Goal: Find specific page/section: Find specific page/section

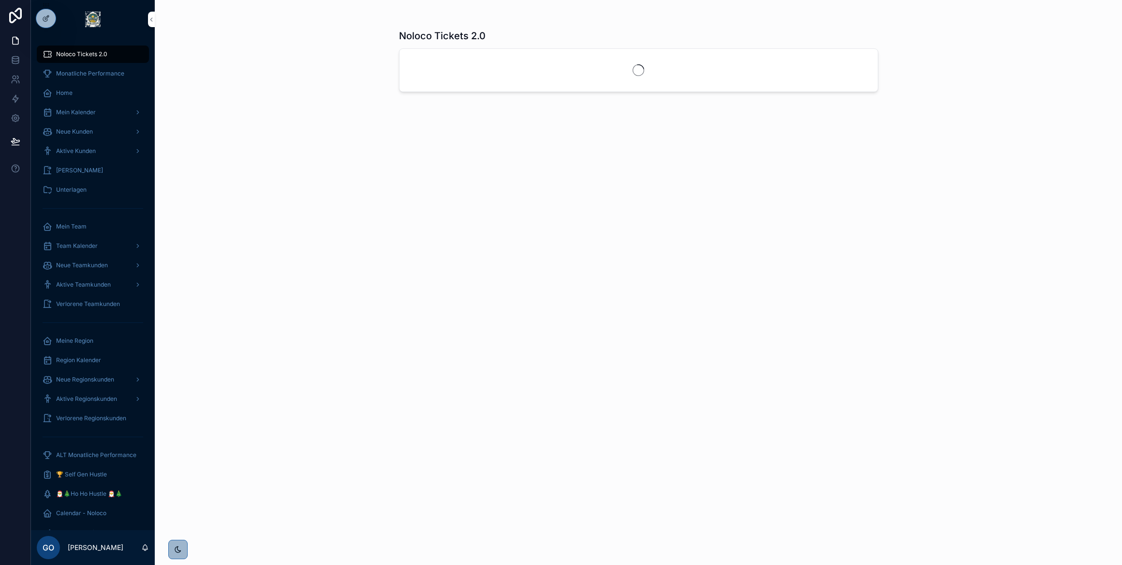
click at [0, 0] on div at bounding box center [0, 0] width 0 height 0
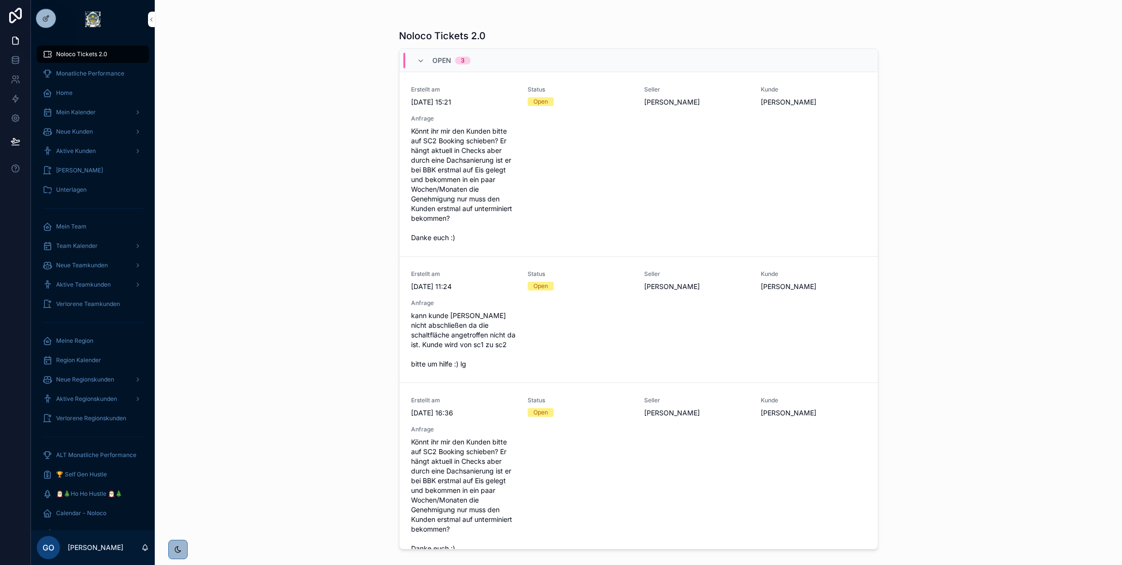
click at [359, 134] on div "Noloco Tickets 2.0 Open 3 Erstellt am [DATE] 15:21 Status Open Seller [PERSON_N…" at bounding box center [639, 282] width 968 height 565
click at [0, 0] on div at bounding box center [0, 0] width 0 height 0
click at [0, 0] on icon at bounding box center [0, 0] width 0 height 0
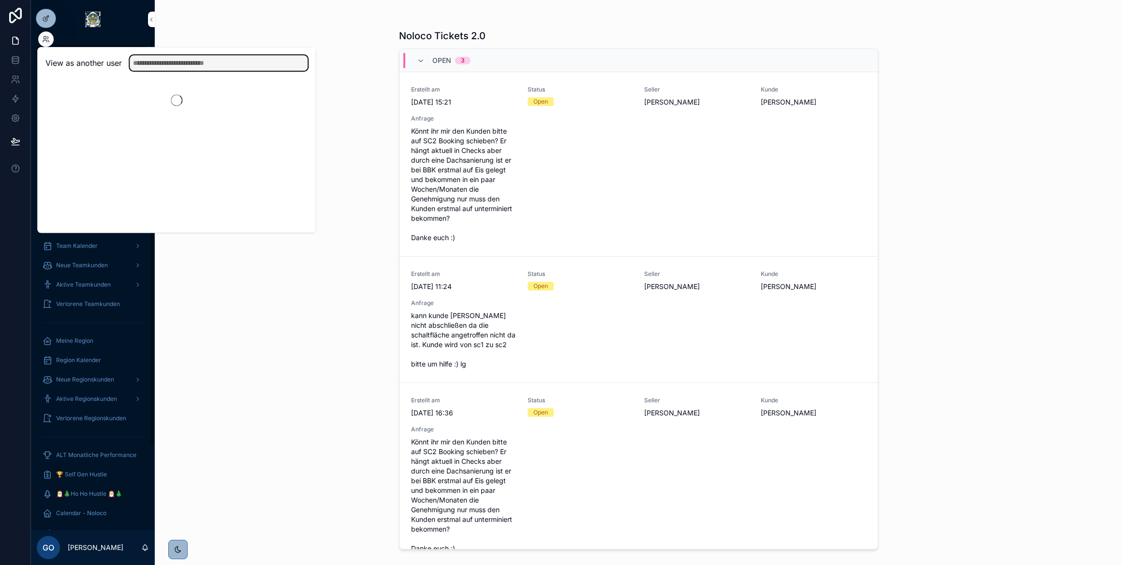
click at [150, 63] on input "text" at bounding box center [219, 62] width 178 height 15
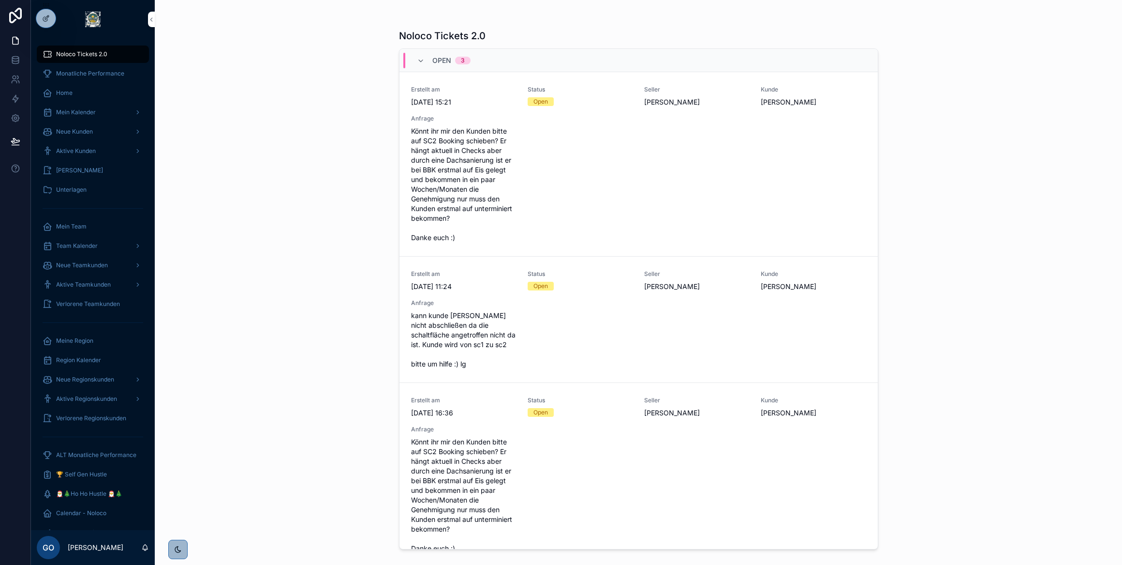
click at [346, 254] on div "Noloco Tickets 2.0 Open 3 Erstellt am [DATE] 15:21 Status Open Seller [PERSON_N…" at bounding box center [639, 282] width 968 height 565
click at [81, 152] on span "Aktive Kunden" at bounding box center [76, 151] width 40 height 8
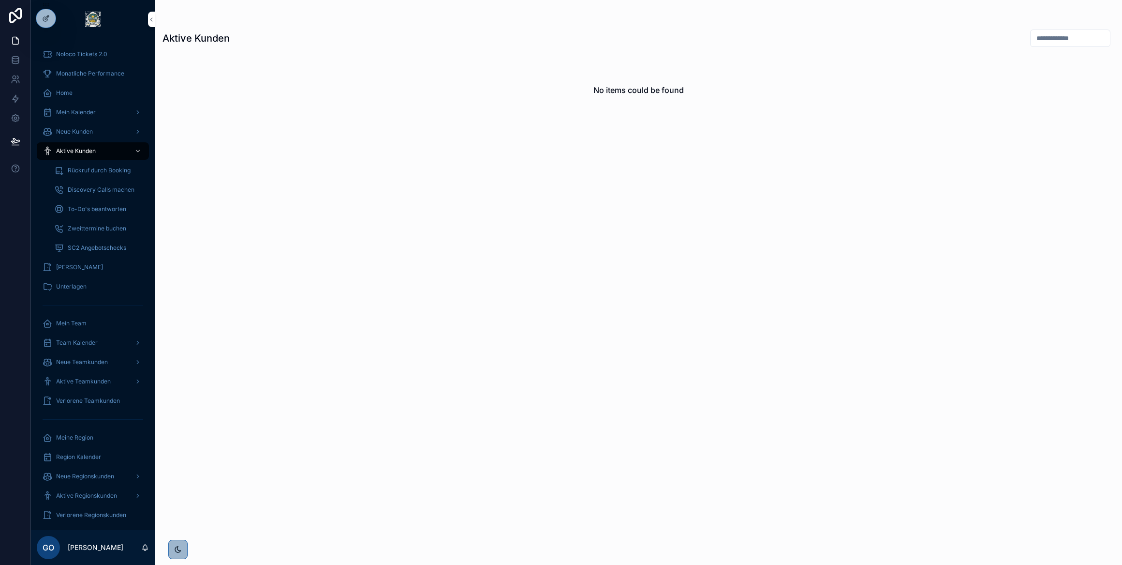
click at [1031, 38] on input "scrollable content" at bounding box center [1070, 38] width 79 height 14
click at [1031, 37] on input "scrollable content" at bounding box center [1070, 38] width 79 height 14
click at [1069, 37] on input "**********" at bounding box center [1058, 38] width 79 height 14
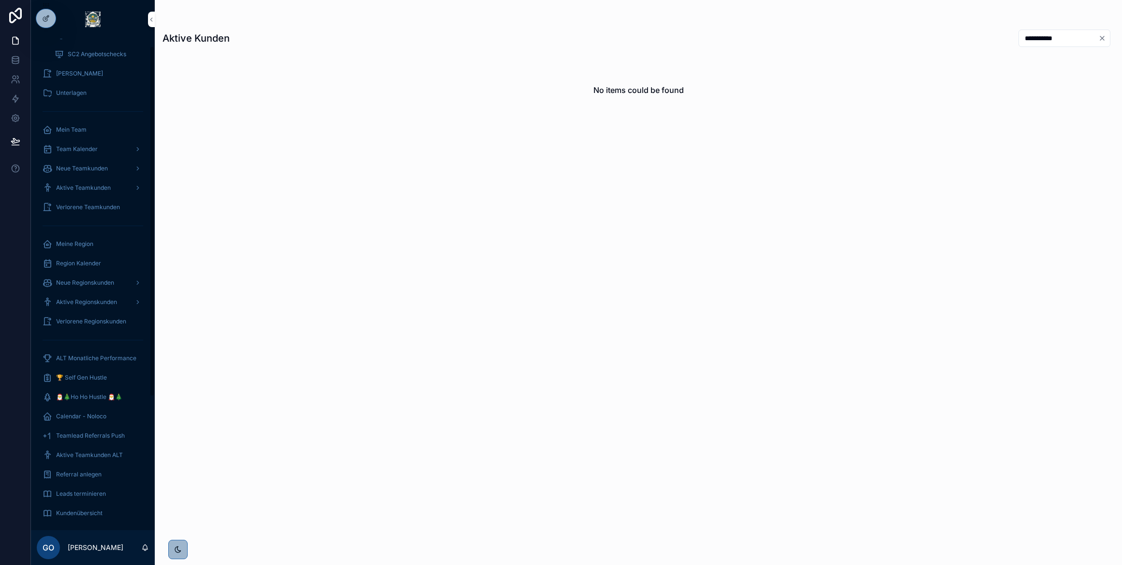
scroll to position [196, 0]
type input "**********"
click at [85, 506] on span "Kundenübersicht" at bounding box center [79, 510] width 46 height 8
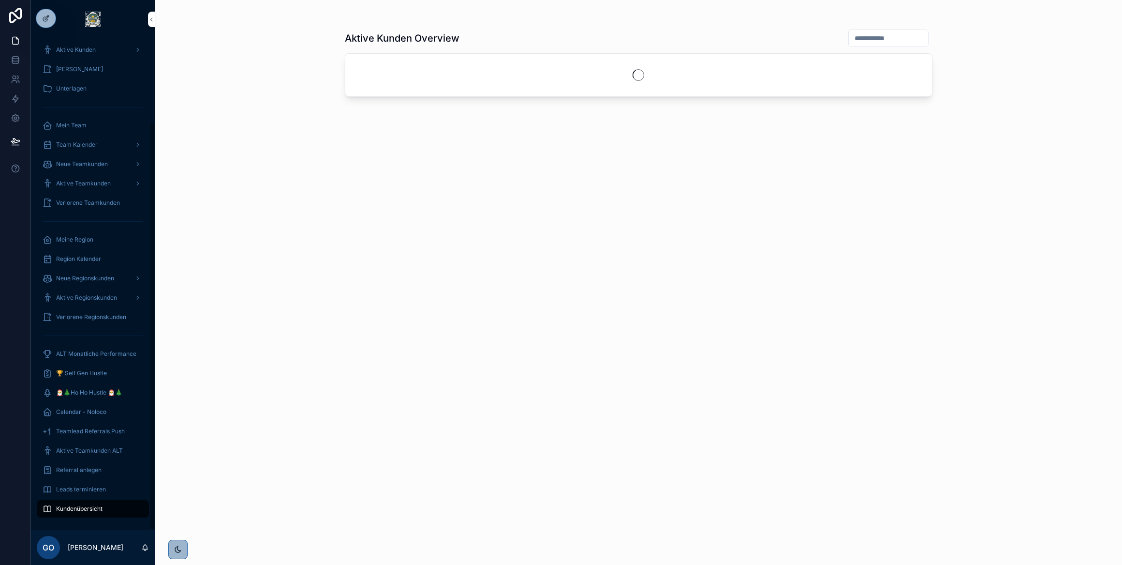
scroll to position [100, 0]
click at [897, 40] on input "scrollable content" at bounding box center [888, 38] width 79 height 14
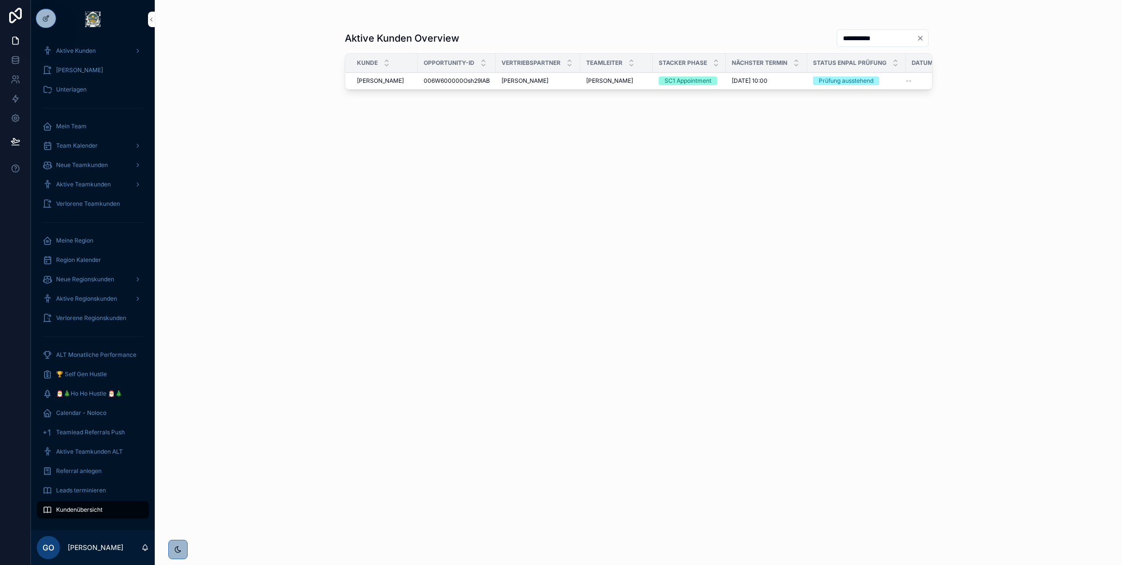
type input "**********"
click at [397, 85] on td "[PERSON_NAME] [PERSON_NAME]" at bounding box center [381, 81] width 73 height 17
click at [459, 85] on td "006W600000Osh29IAB 006W600000Osh29IAB" at bounding box center [457, 81] width 78 height 17
click at [375, 78] on span "[PERSON_NAME]" at bounding box center [380, 81] width 47 height 8
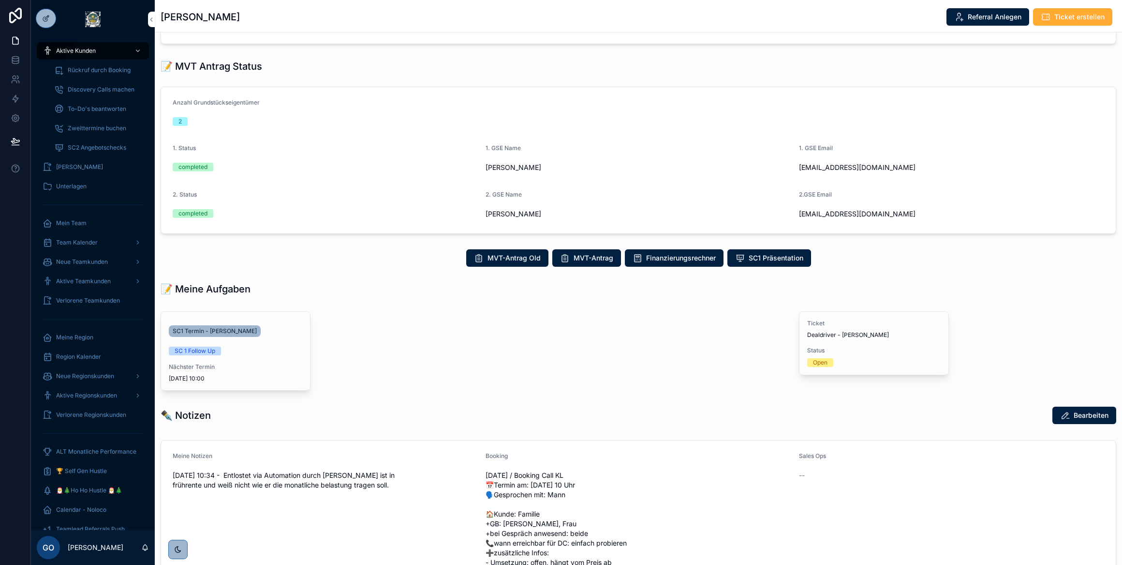
scroll to position [396, 0]
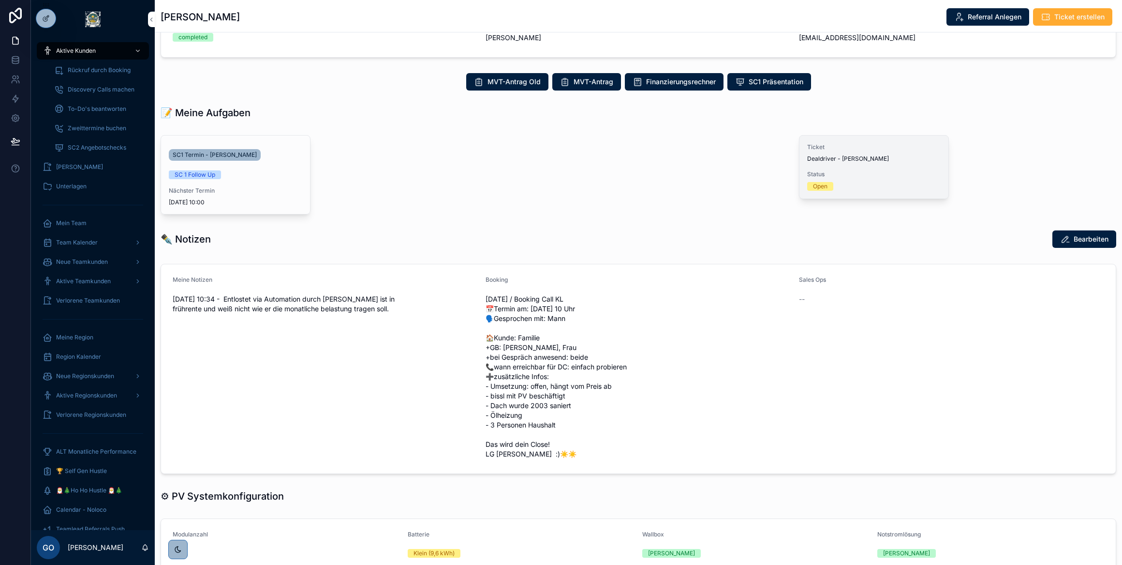
click at [835, 158] on span "Dealdriver - [PERSON_NAME]" at bounding box center [874, 159] width 134 height 8
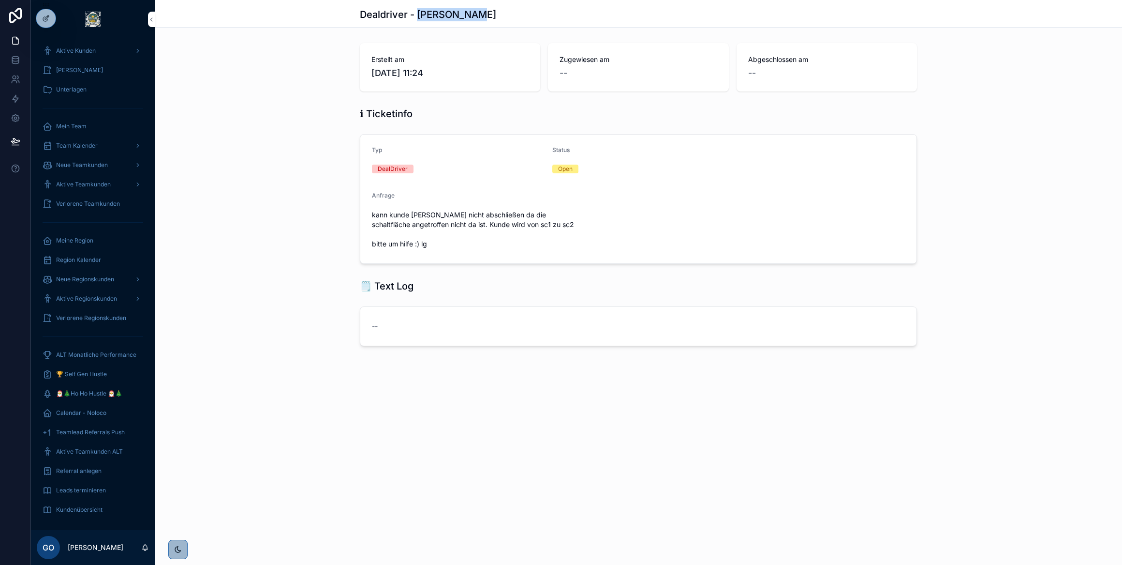
drag, startPoint x: 418, startPoint y: 16, endPoint x: 510, endPoint y: 26, distance: 92.9
click at [510, 26] on div "Dealdriver - [PERSON_NAME]" at bounding box center [638, 13] width 557 height 27
copy h1 "[PERSON_NAME]"
